Goal: Navigation & Orientation: Find specific page/section

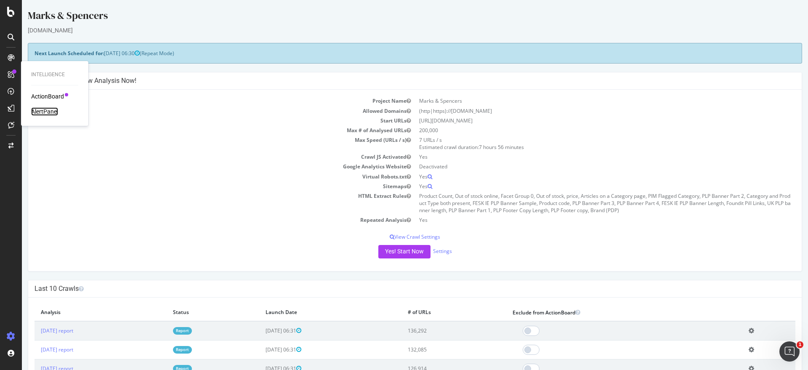
click at [53, 110] on div "AlertPanel" at bounding box center [44, 111] width 27 height 8
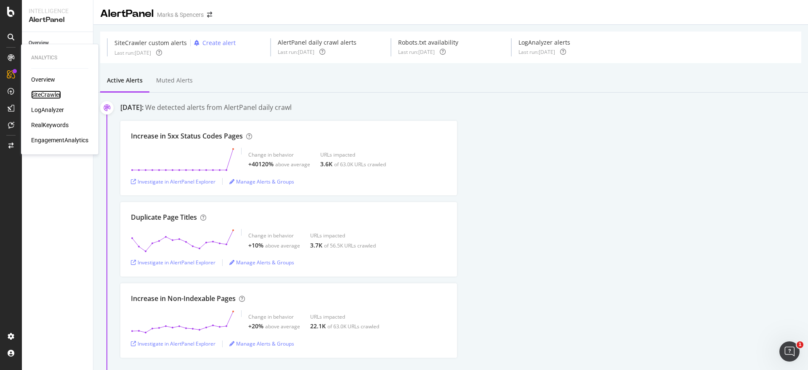
click at [45, 97] on div "SiteCrawler" at bounding box center [46, 94] width 30 height 8
